Goal: Task Accomplishment & Management: Use online tool/utility

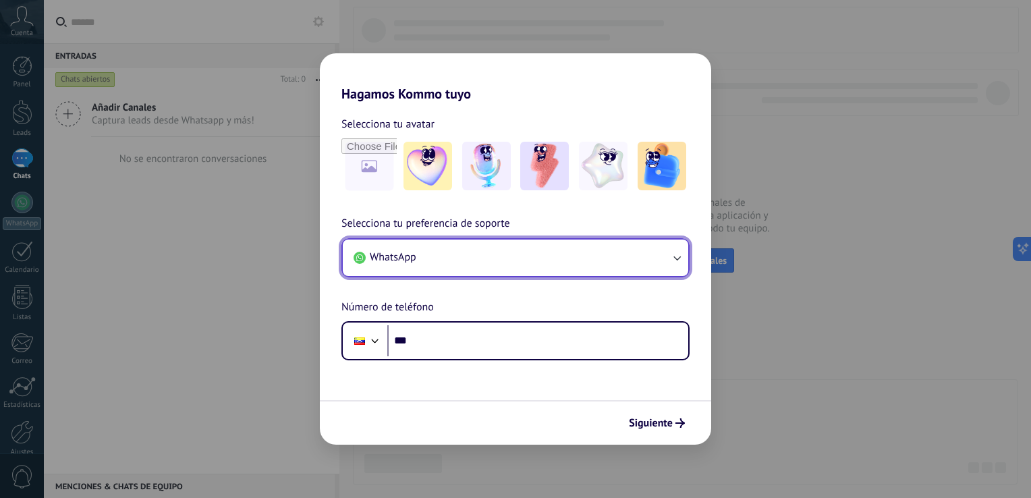
click at [482, 269] on button "WhatsApp" at bounding box center [516, 258] width 346 height 36
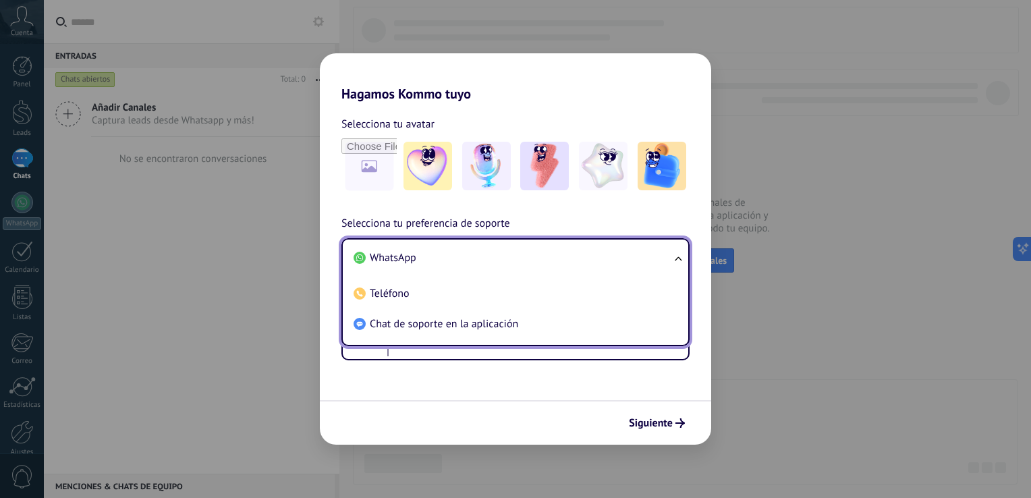
click at [482, 268] on li "WhatsApp" at bounding box center [512, 258] width 329 height 30
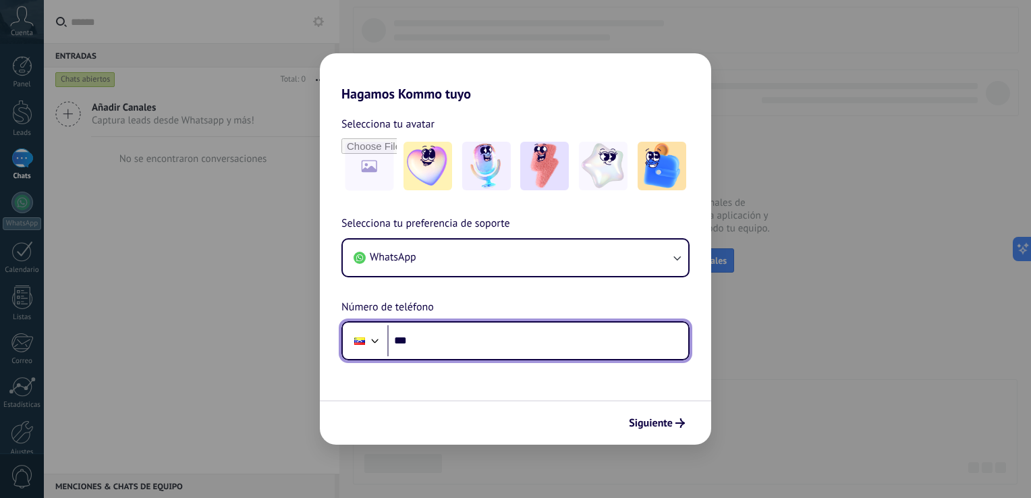
click at [456, 347] on input "***" at bounding box center [537, 340] width 301 height 31
type input "**********"
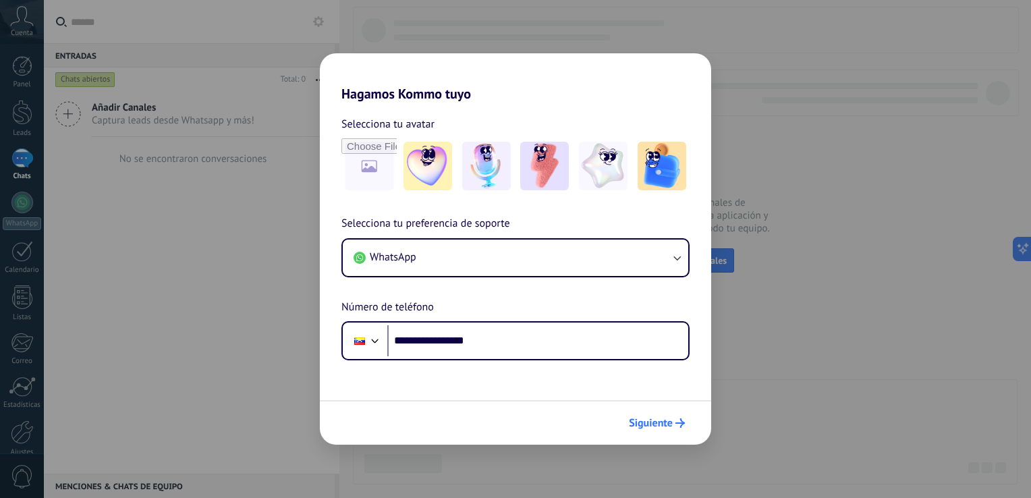
click at [673, 424] on span "Siguiente" at bounding box center [657, 422] width 56 height 9
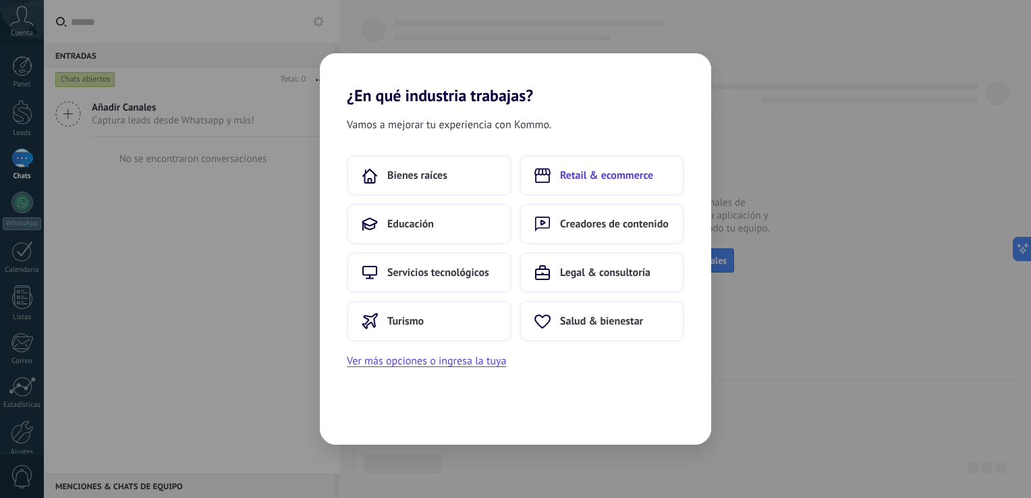
click at [576, 180] on span "Retail & ecommerce" at bounding box center [606, 175] width 93 height 13
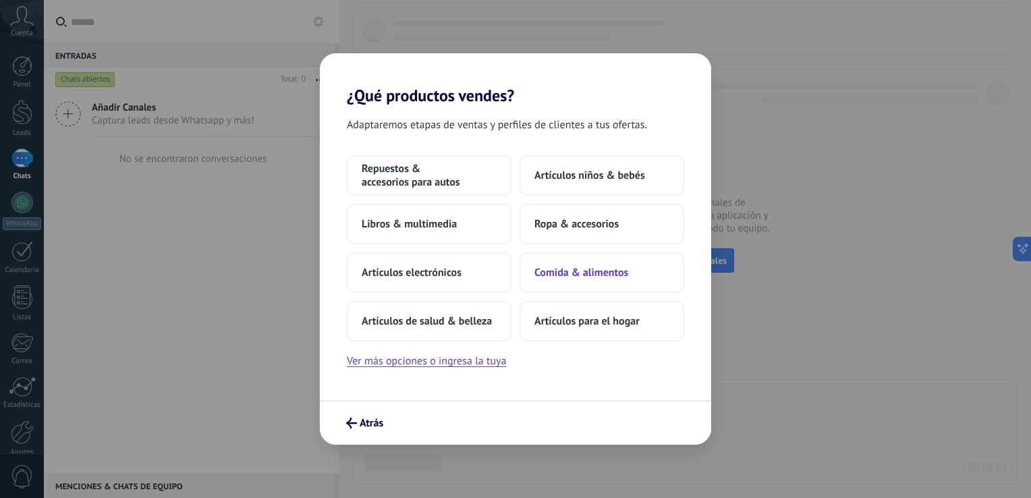
click at [549, 267] on span "Comida & alimentos" at bounding box center [582, 272] width 94 height 13
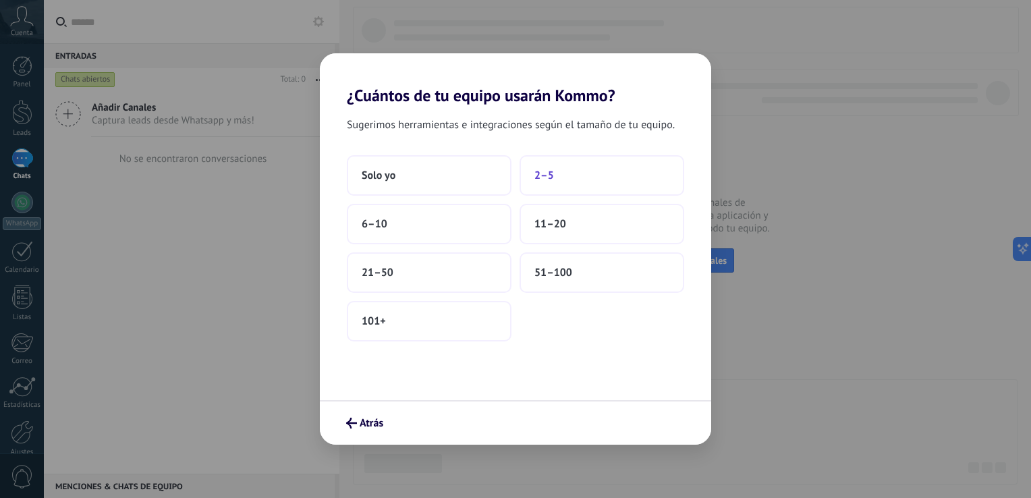
click at [548, 177] on span "2–5" at bounding box center [545, 175] width 20 height 13
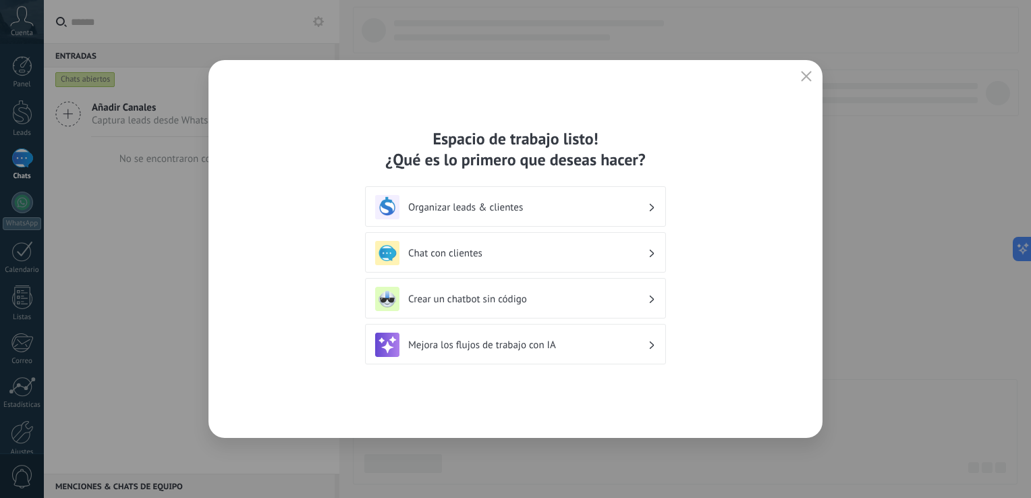
click at [651, 302] on icon at bounding box center [652, 299] width 5 height 8
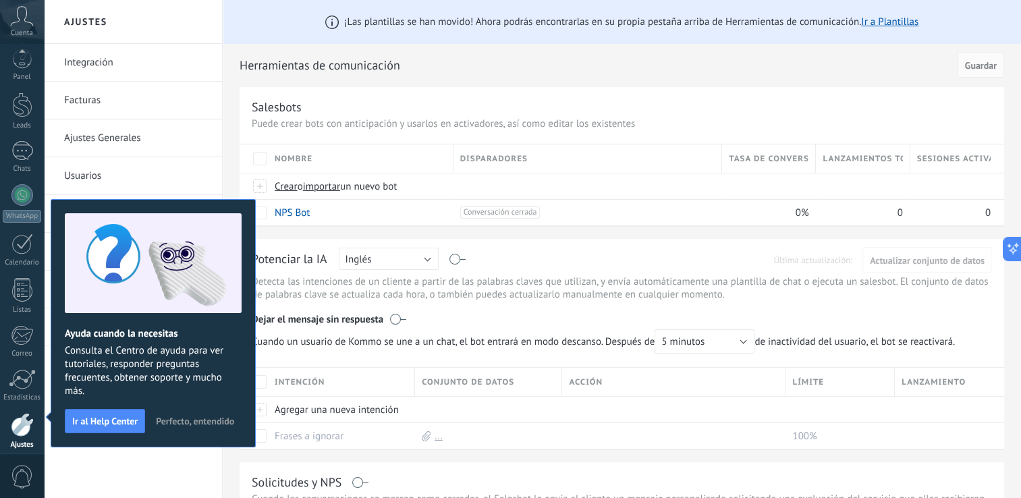
scroll to position [62, 0]
click at [166, 422] on span "Perfecto, entendido" at bounding box center [195, 420] width 78 height 9
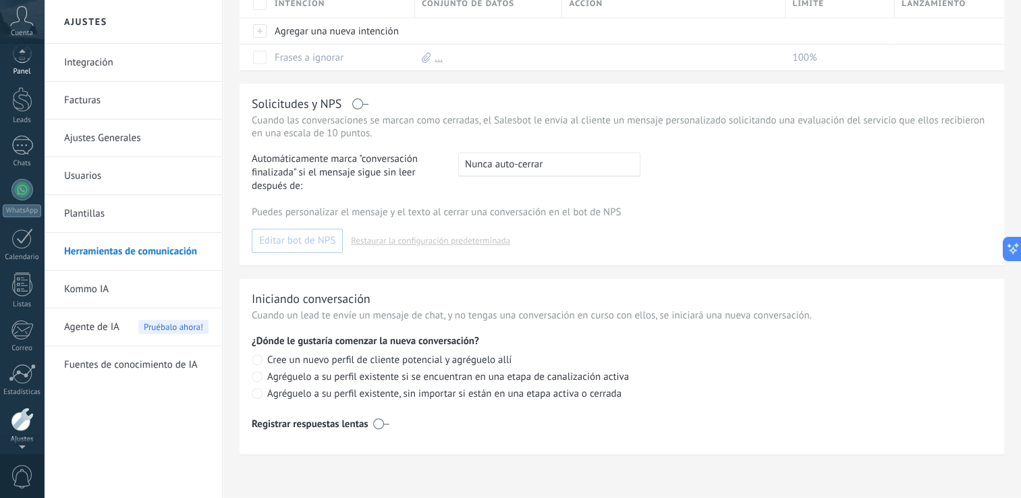
scroll to position [0, 0]
click at [26, 66] on div at bounding box center [22, 66] width 20 height 20
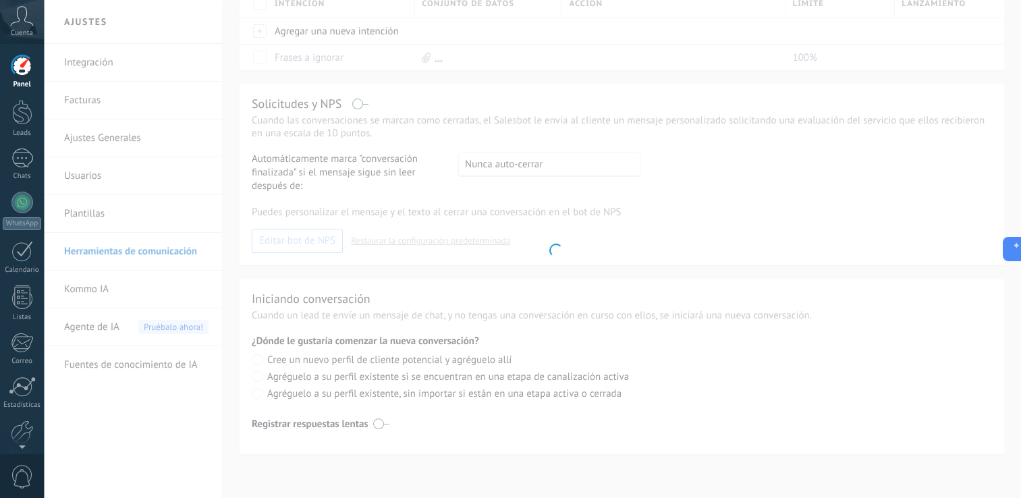
scroll to position [228, 0]
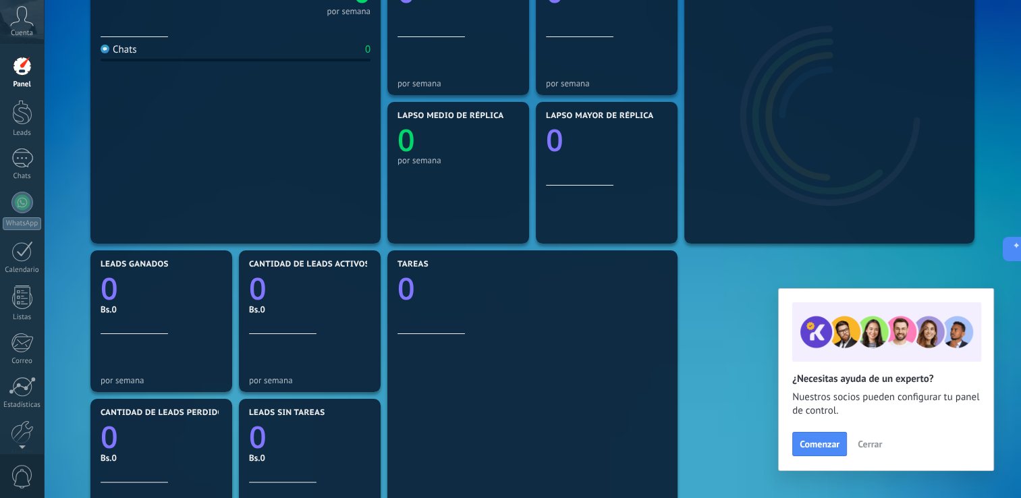
scroll to position [270, 0]
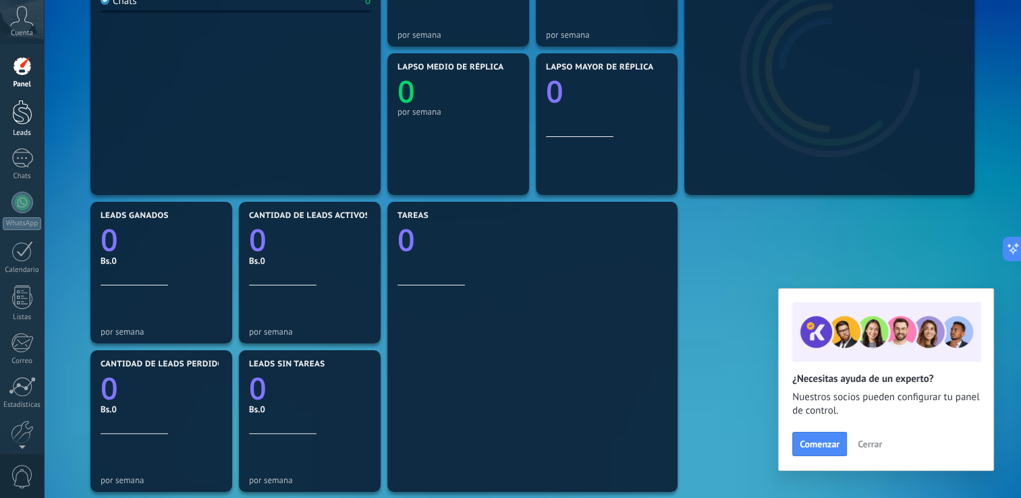
click at [18, 107] on div at bounding box center [22, 112] width 20 height 25
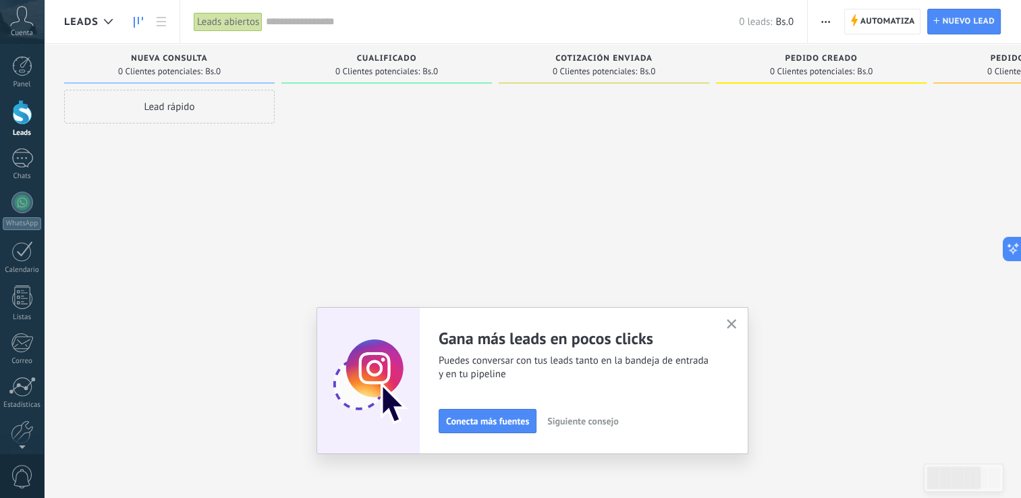
click at [728, 328] on button "button" at bounding box center [732, 325] width 17 height 18
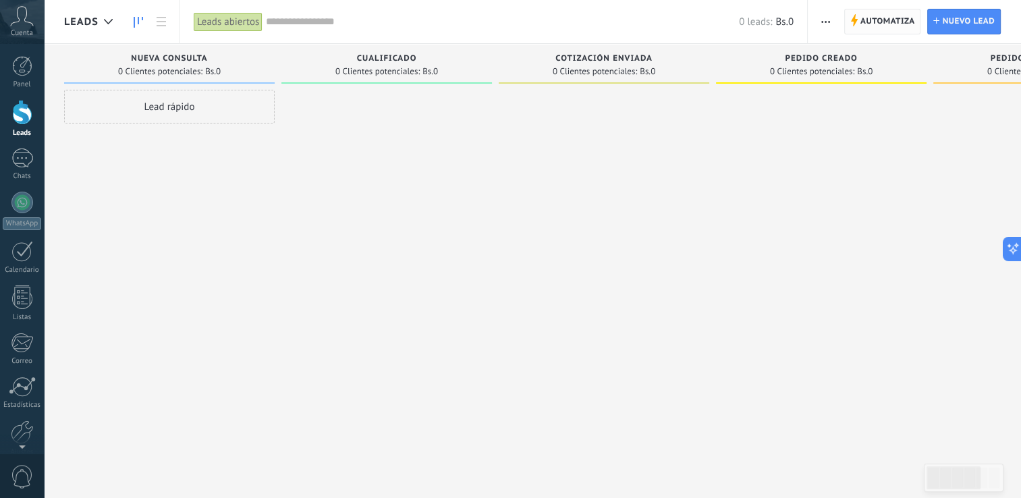
click at [877, 30] on span "Automatiza" at bounding box center [888, 21] width 55 height 24
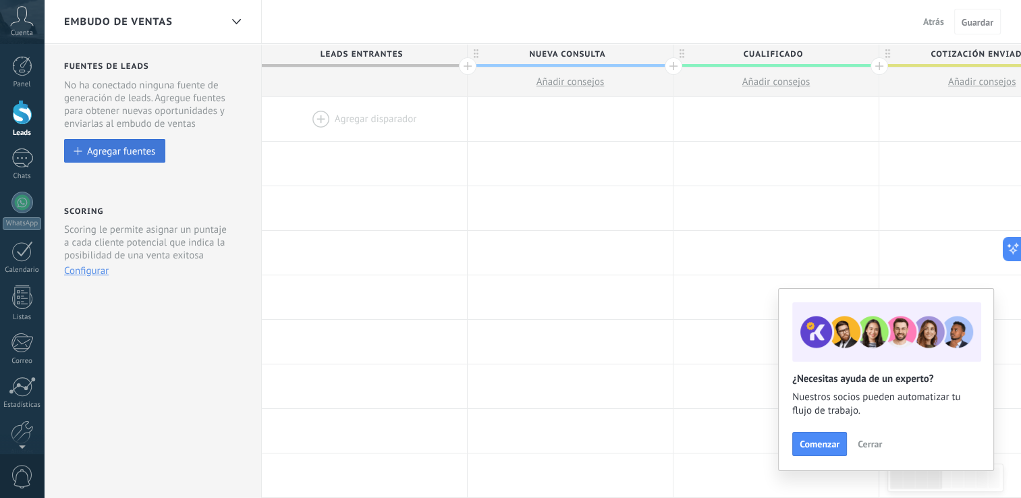
click at [129, 155] on div "Agregar fuentes" at bounding box center [121, 150] width 68 height 11
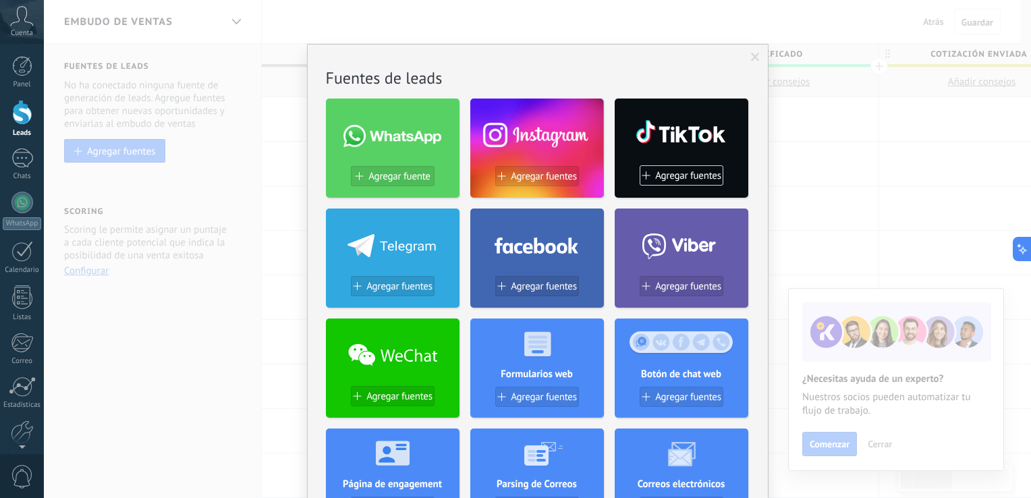
click at [399, 146] on span at bounding box center [393, 136] width 98 height 22
click at [391, 178] on span "Agregar fuente" at bounding box center [399, 176] width 61 height 11
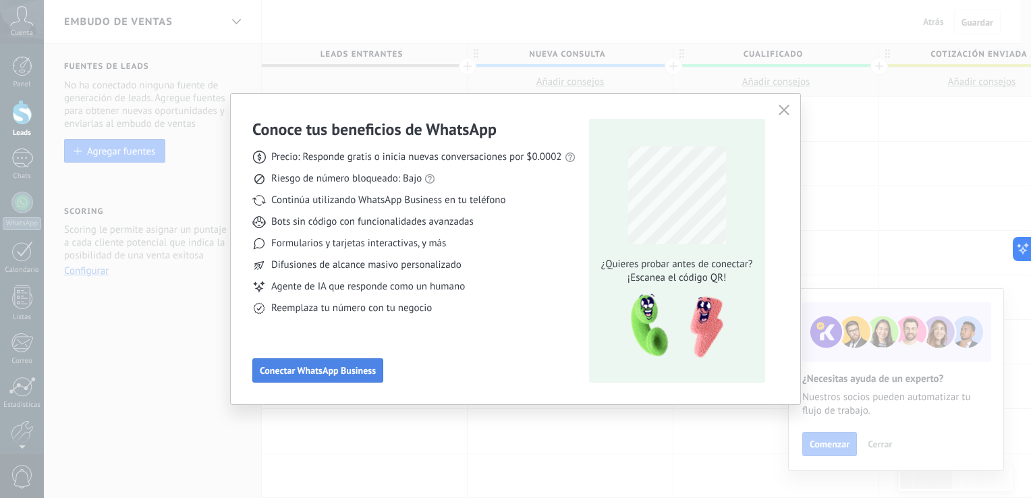
click at [321, 374] on span "Conectar WhatsApp Business" at bounding box center [318, 370] width 116 height 9
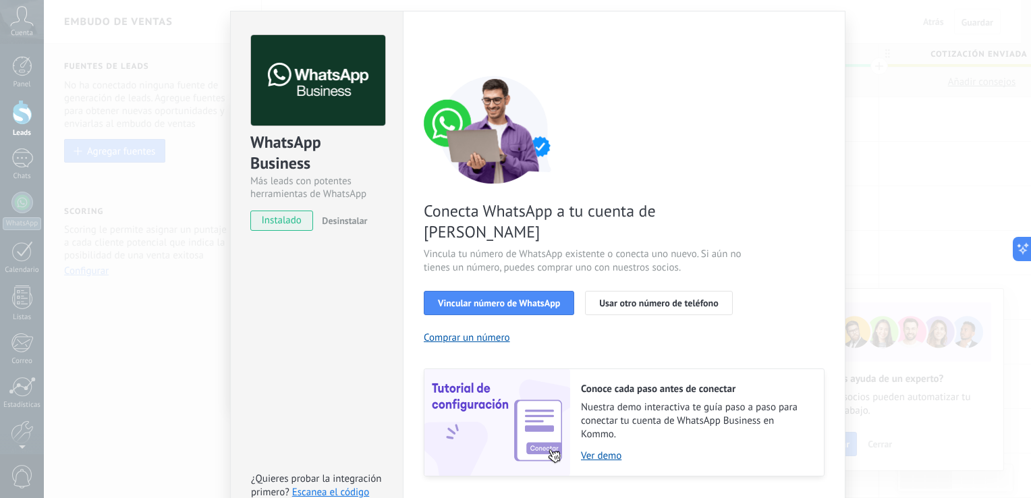
scroll to position [55, 0]
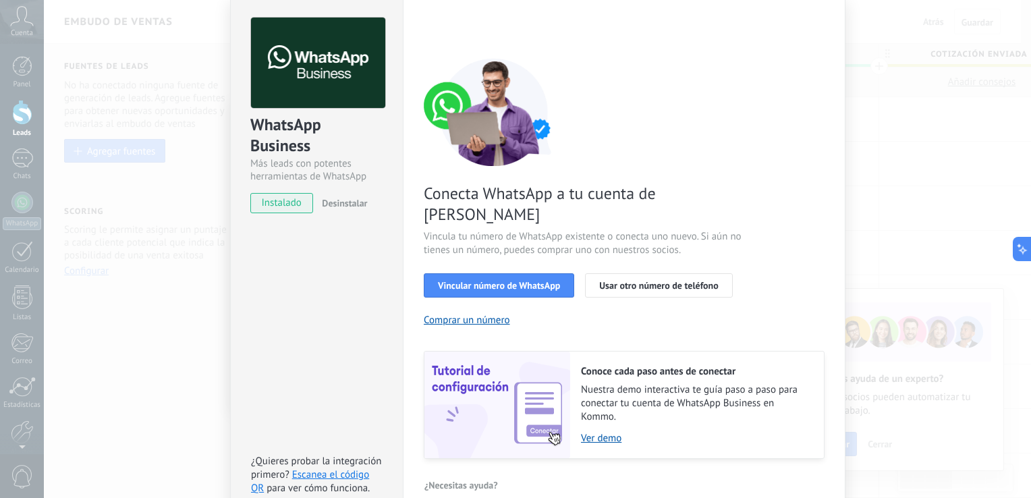
click at [282, 204] on span "instalado" at bounding box center [281, 203] width 61 height 20
click at [564, 273] on button "Vincular número de WhatsApp" at bounding box center [499, 285] width 151 height 24
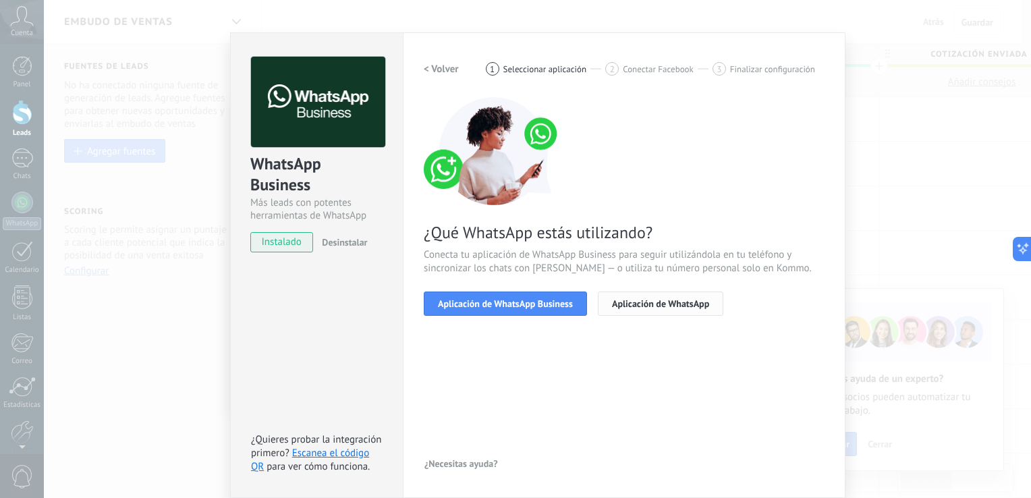
click at [645, 310] on button "Aplicación de WhatsApp" at bounding box center [661, 304] width 126 height 24
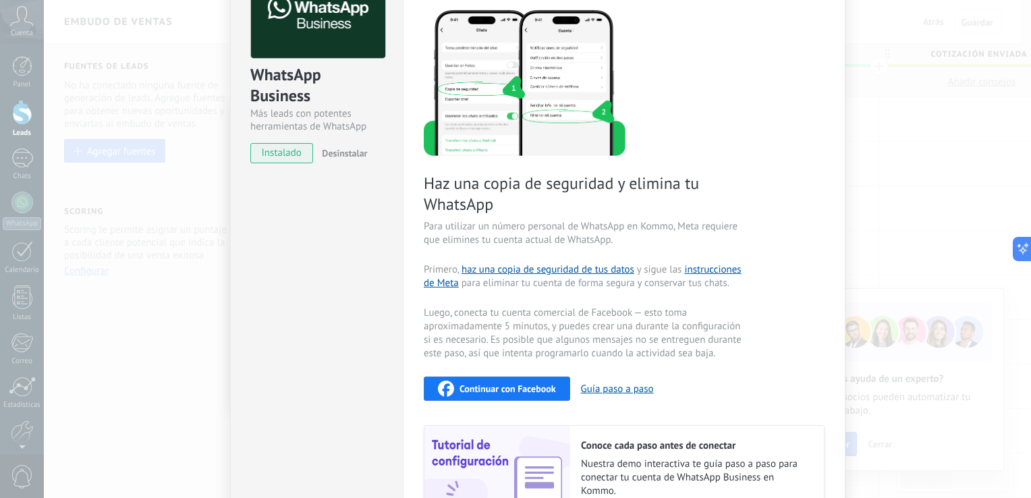
scroll to position [0, 0]
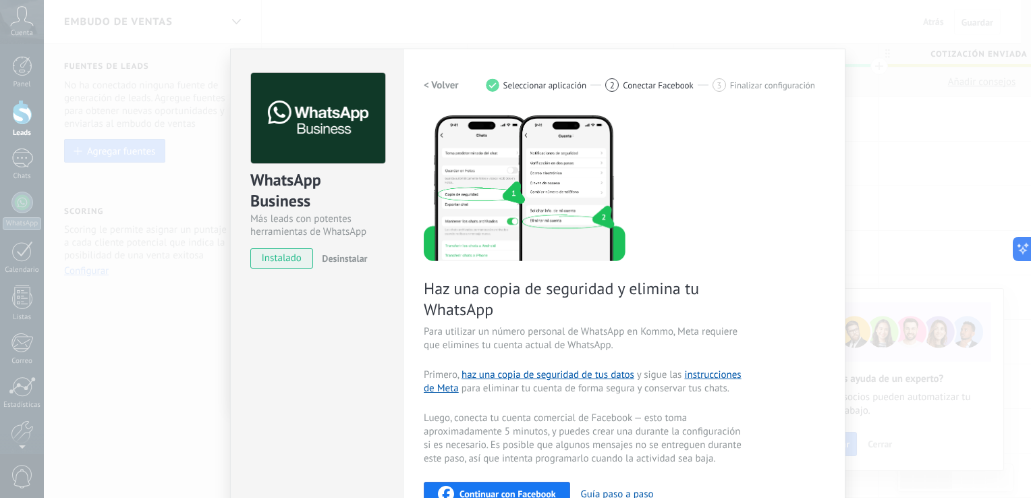
click at [333, 256] on span "Desinstalar" at bounding box center [344, 258] width 45 height 12
click at [270, 263] on span "instalado" at bounding box center [281, 258] width 61 height 20
drag, startPoint x: 278, startPoint y: 266, endPoint x: 291, endPoint y: 264, distance: 13.0
click at [283, 266] on span "instalado" at bounding box center [281, 258] width 61 height 20
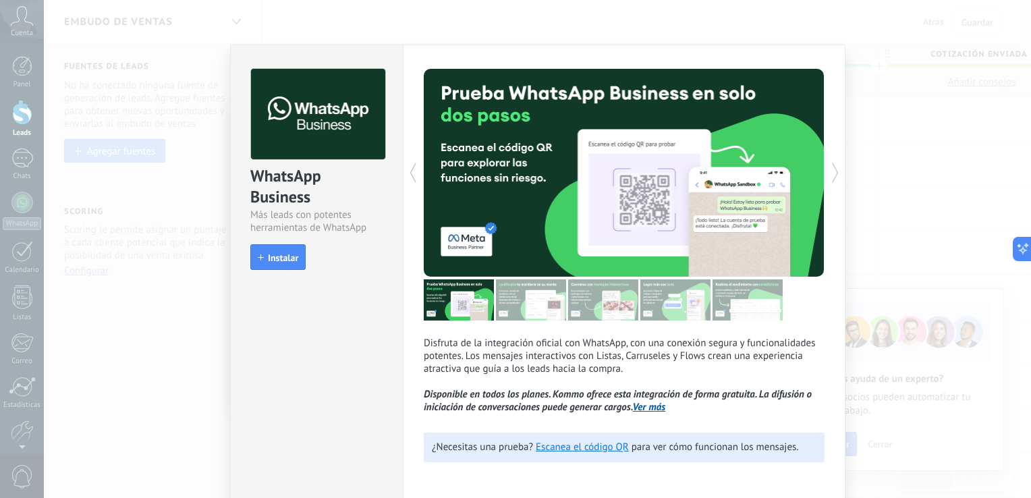
click at [937, 169] on div "WhatsApp Business Más leads con potentes herramientas de WhatsApp install Insta…" at bounding box center [537, 249] width 987 height 498
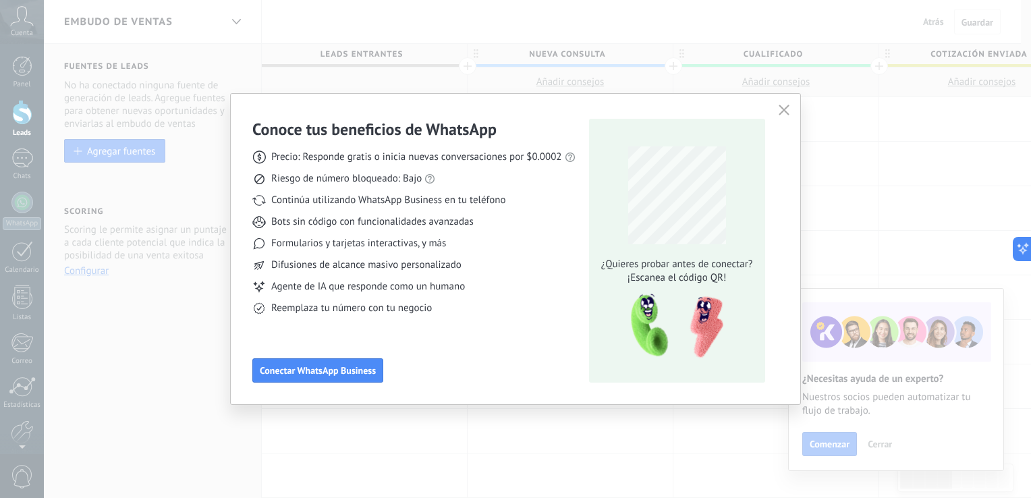
click at [786, 109] on icon "button" at bounding box center [784, 110] width 11 height 11
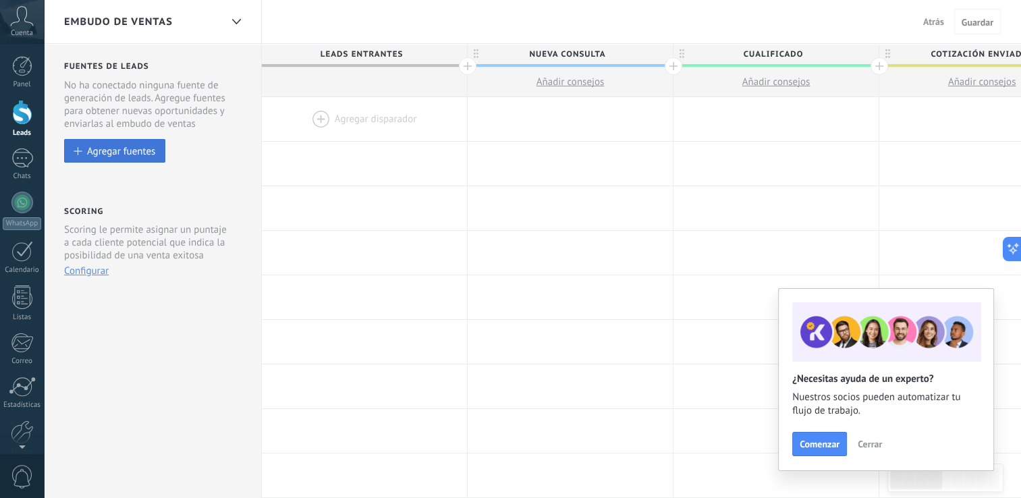
click at [84, 153] on button "Agregar fuentes" at bounding box center [114, 151] width 101 height 24
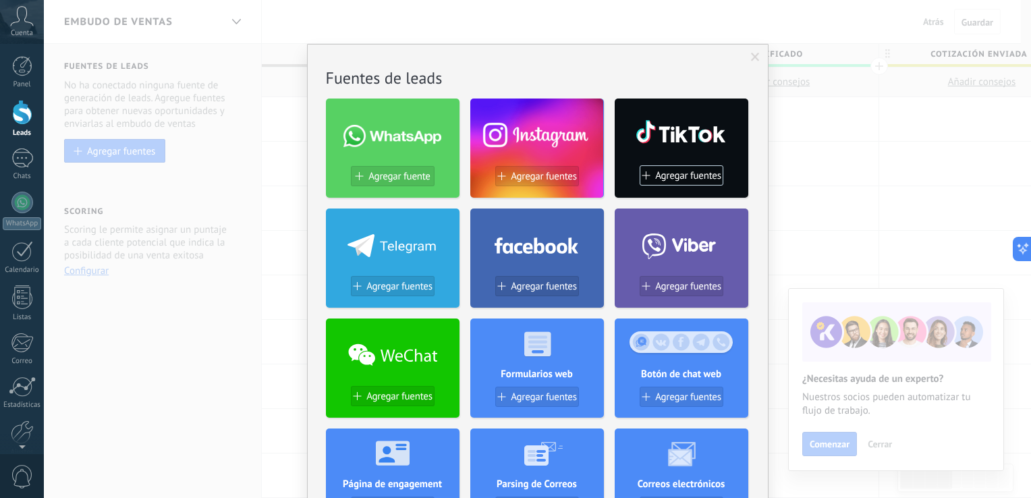
click at [755, 61] on span at bounding box center [755, 57] width 9 height 9
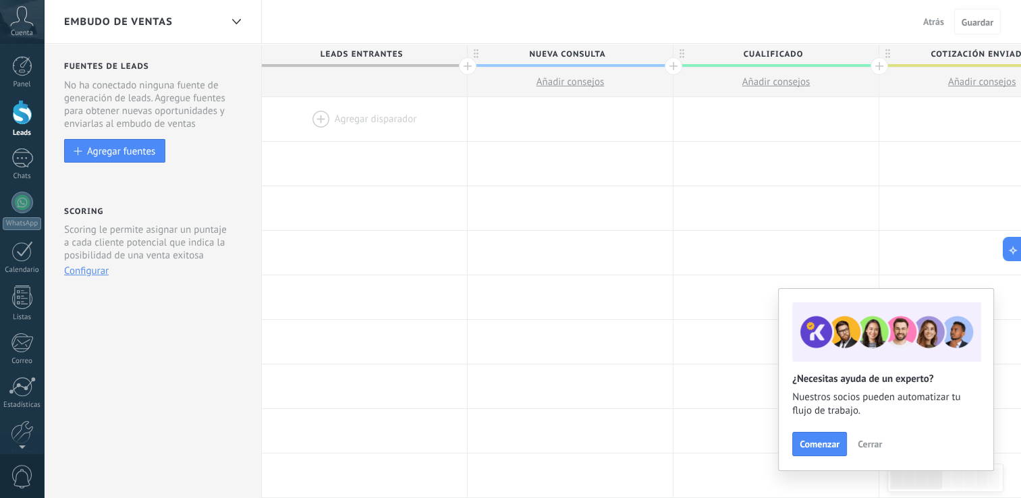
click at [875, 451] on button "Cerrar" at bounding box center [870, 444] width 36 height 20
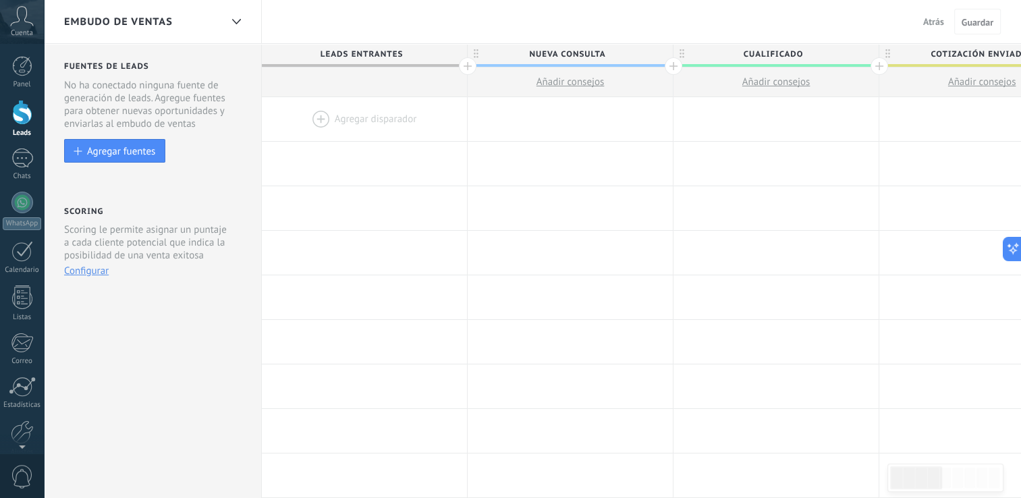
click at [780, 50] on span "Cualificado" at bounding box center [773, 54] width 198 height 21
click at [979, 54] on span "Cotización enviada" at bounding box center [978, 54] width 198 height 21
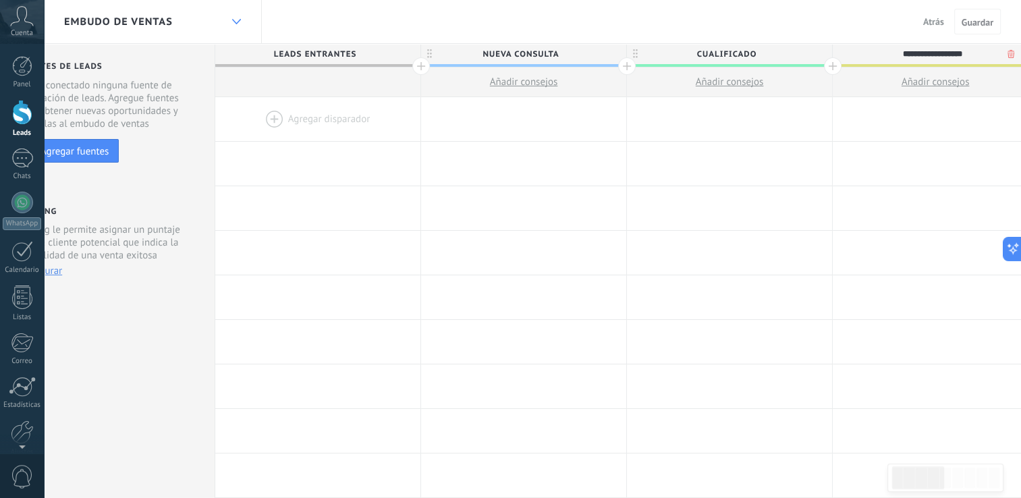
click at [241, 22] on div at bounding box center [236, 22] width 23 height 26
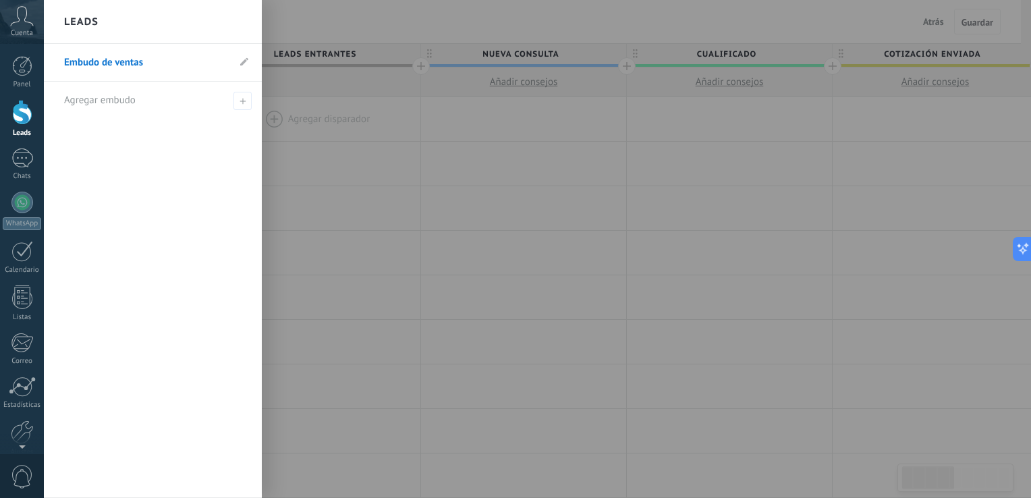
click at [804, 14] on div at bounding box center [559, 249] width 1031 height 498
